Goal: Information Seeking & Learning: Understand process/instructions

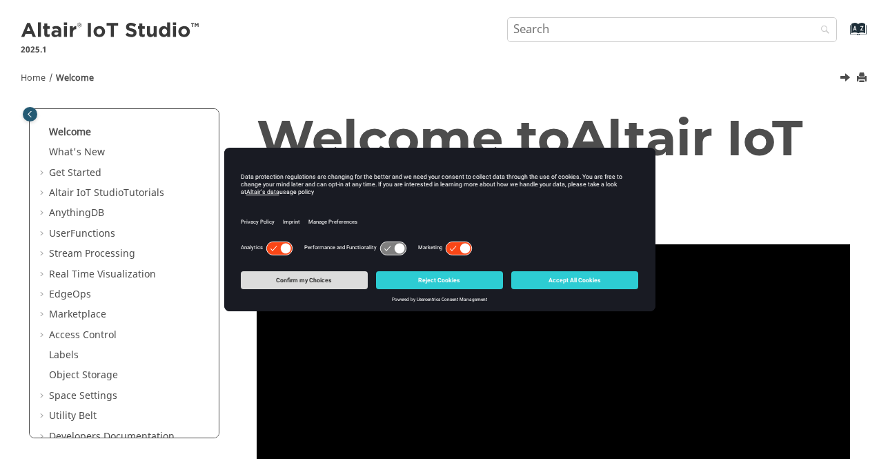
click at [334, 281] on button "Confirm my Choices" at bounding box center [304, 280] width 127 height 18
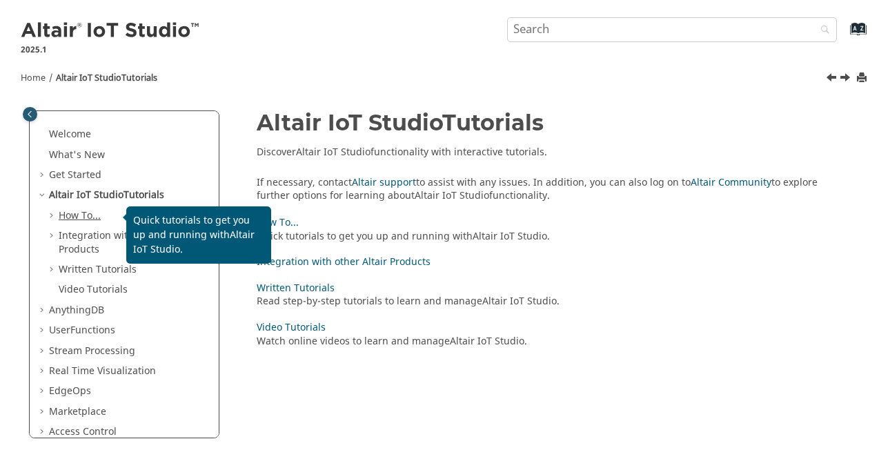
click at [72, 213] on link "How To..." at bounding box center [80, 215] width 42 height 14
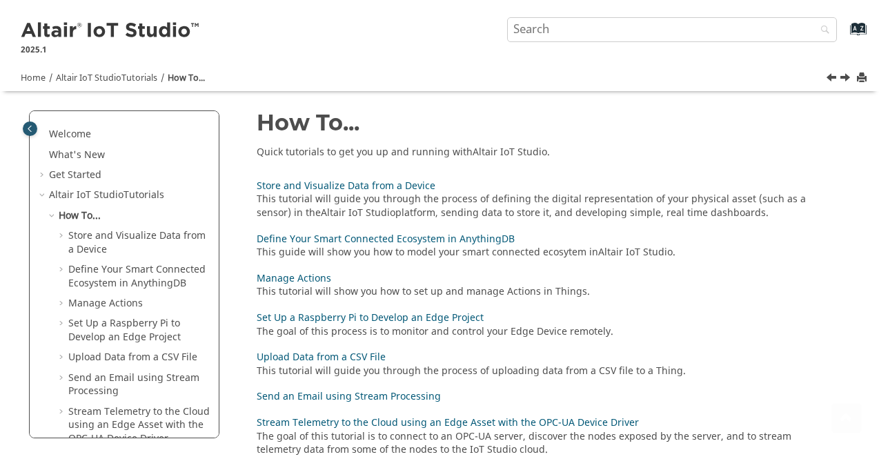
scroll to position [132, 0]
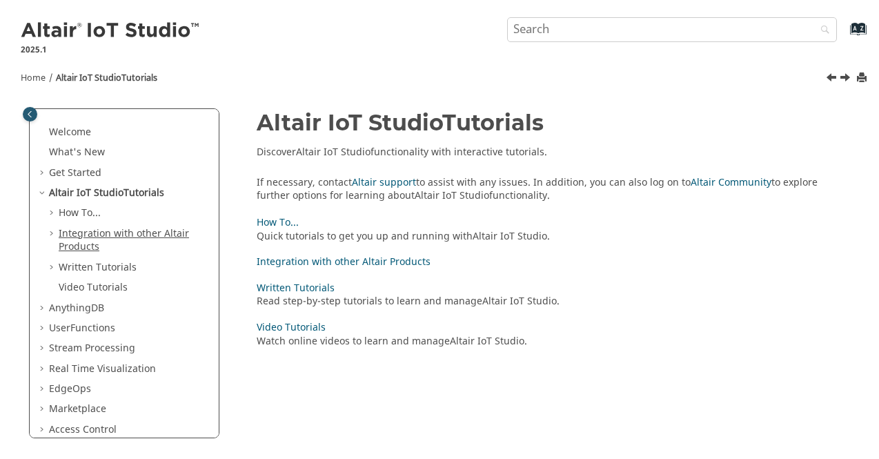
click at [137, 232] on link "Integration with other Altair Products" at bounding box center [124, 240] width 130 height 28
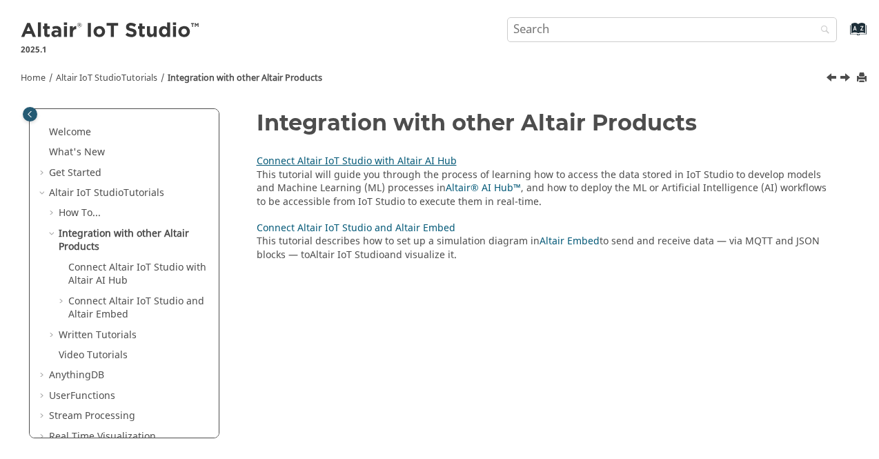
click at [368, 158] on link "Connect Altair IoT Studio with Altair AI Hub" at bounding box center [357, 161] width 200 height 14
click at [357, 229] on link "Connect Altair IoT Studio and Altair Embed" at bounding box center [356, 228] width 199 height 14
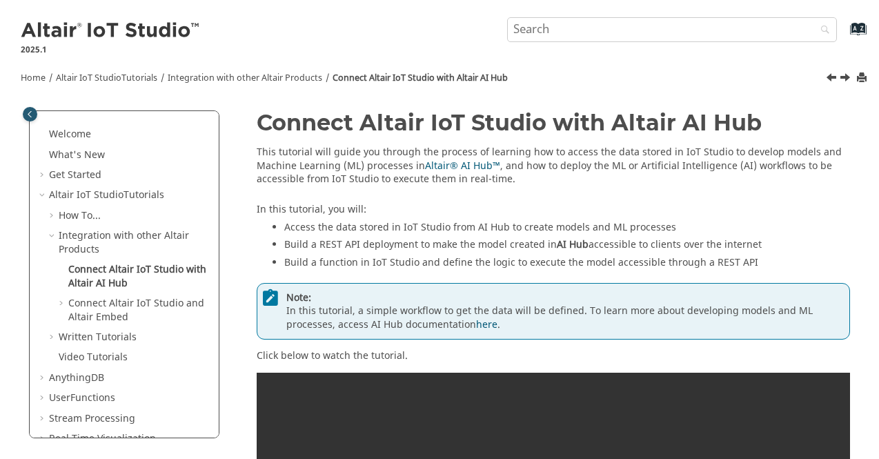
click at [527, 205] on div "In this tutorial, you will: Access the data stored in IoT Studio from AI Hub to…" at bounding box center [554, 238] width 594 height 70
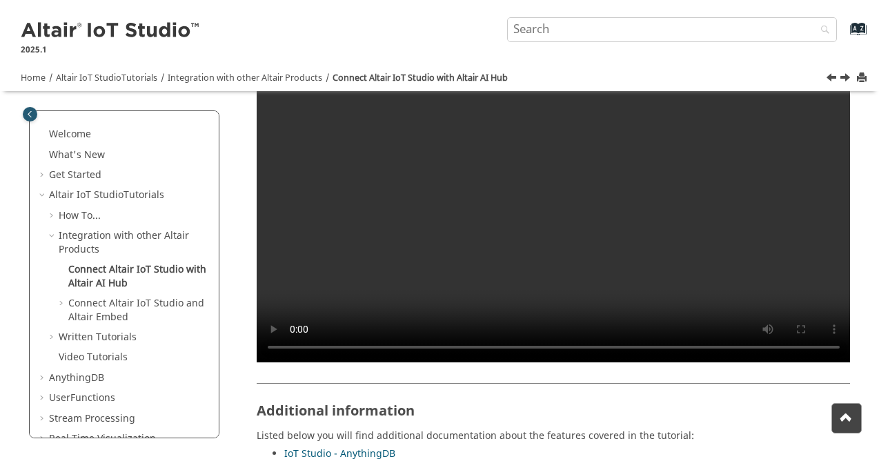
scroll to position [345, 0]
click at [550, 204] on video at bounding box center [554, 195] width 594 height 334
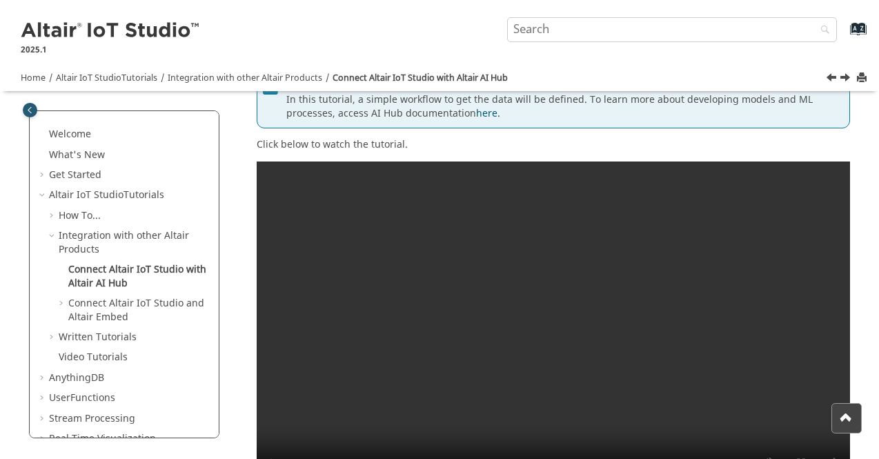
scroll to position [276, 0]
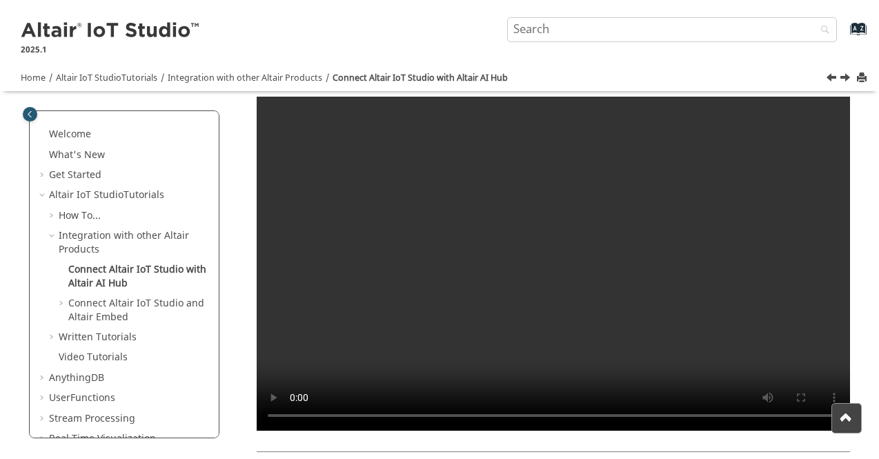
click at [535, 224] on video at bounding box center [554, 264] width 594 height 334
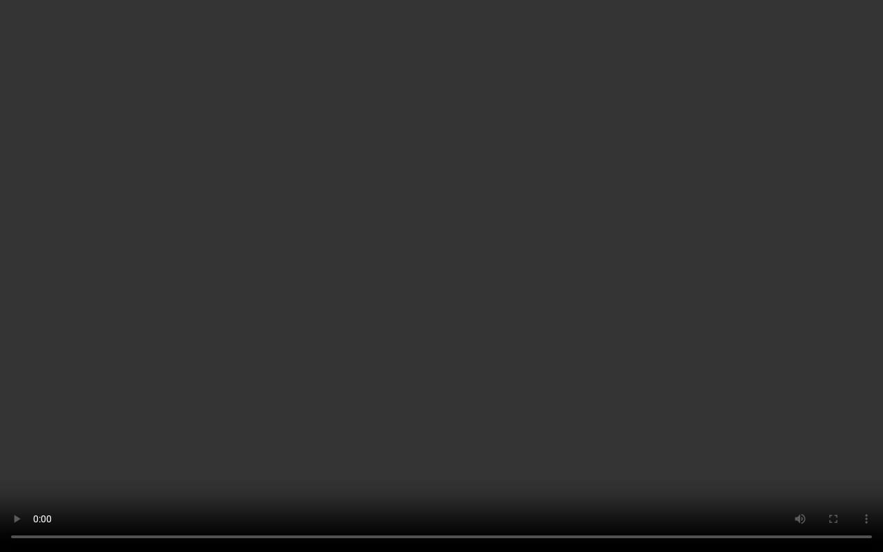
click at [344, 178] on video at bounding box center [441, 276] width 883 height 552
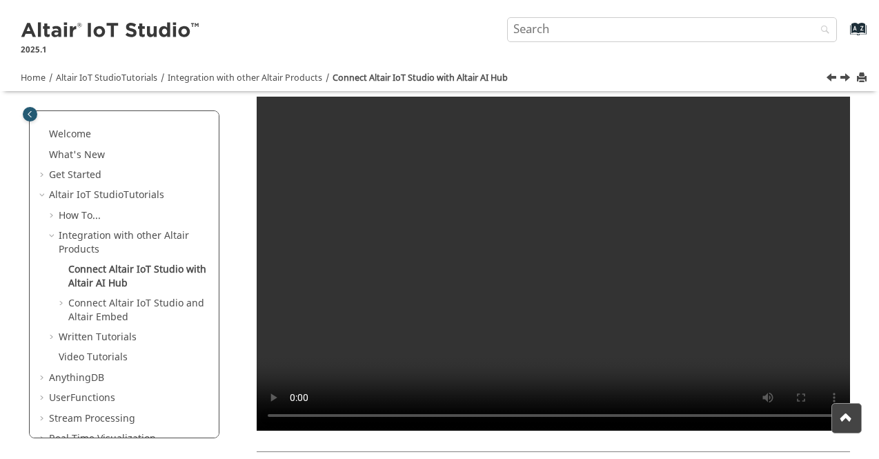
click at [413, 217] on video at bounding box center [554, 264] width 594 height 334
